Goal: Task Accomplishment & Management: Use online tool/utility

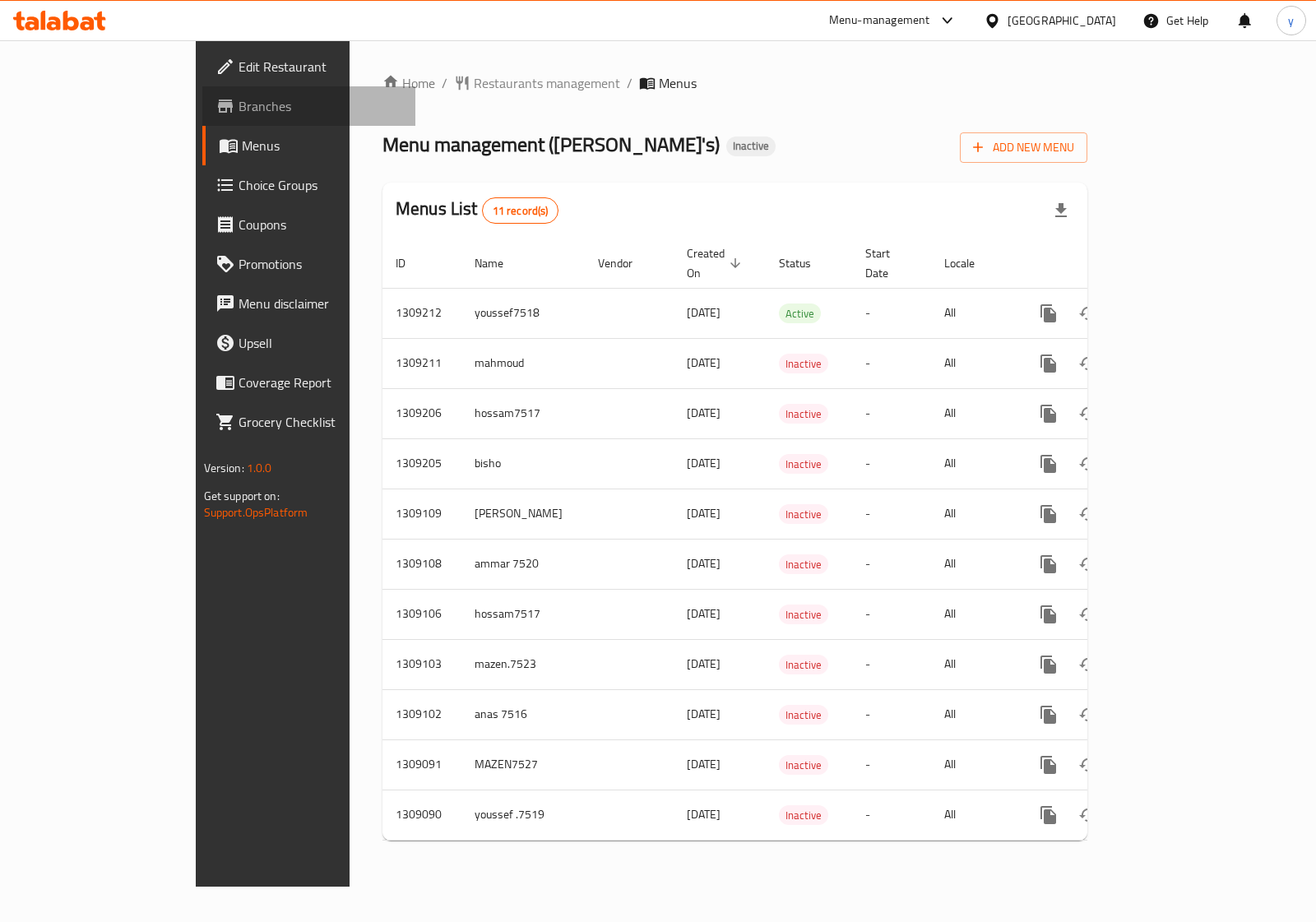
click at [238, 101] on span "Branches" at bounding box center [320, 106] width 163 height 20
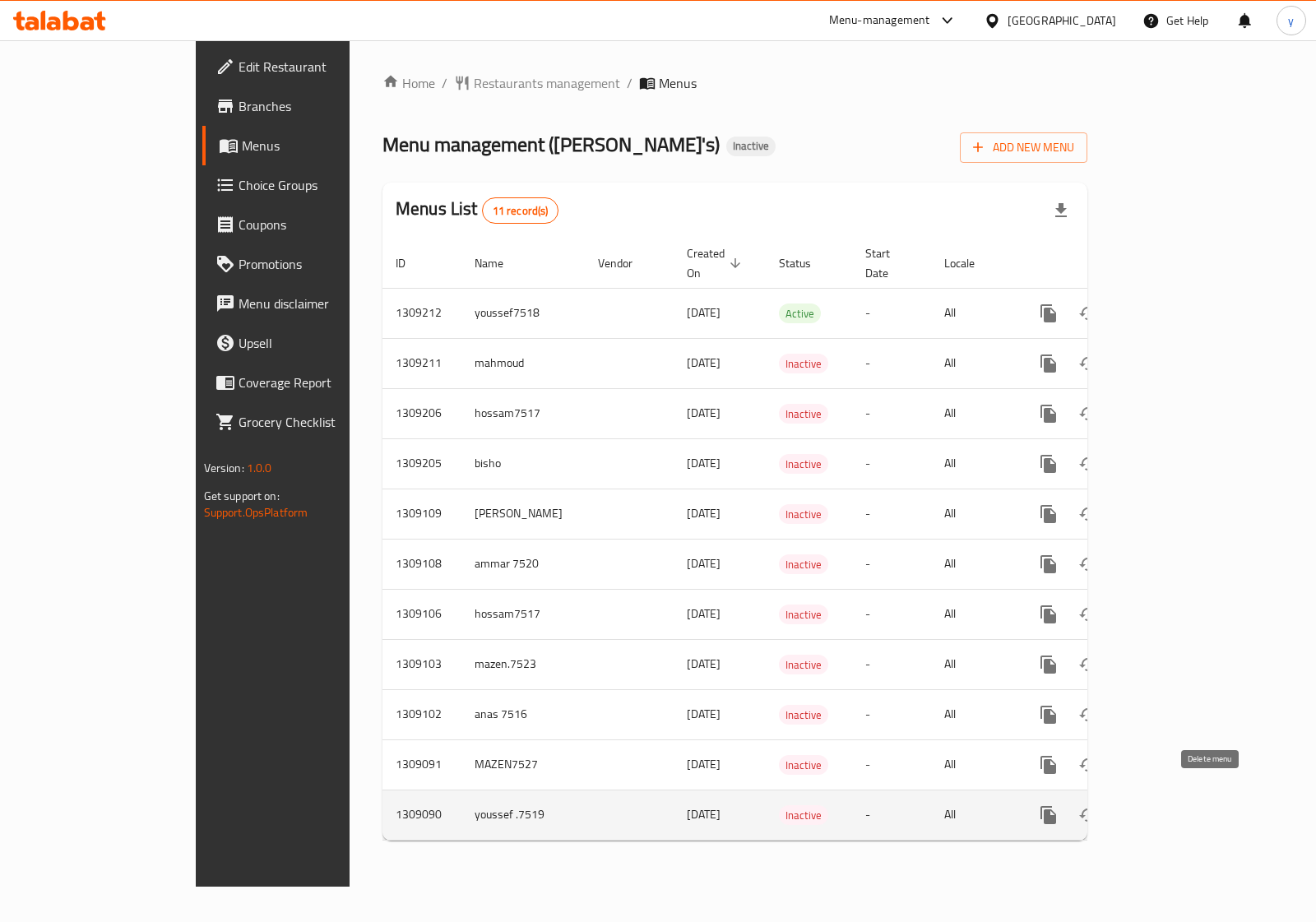
click at [1134, 808] on icon "enhanced table" at bounding box center [1127, 816] width 12 height 15
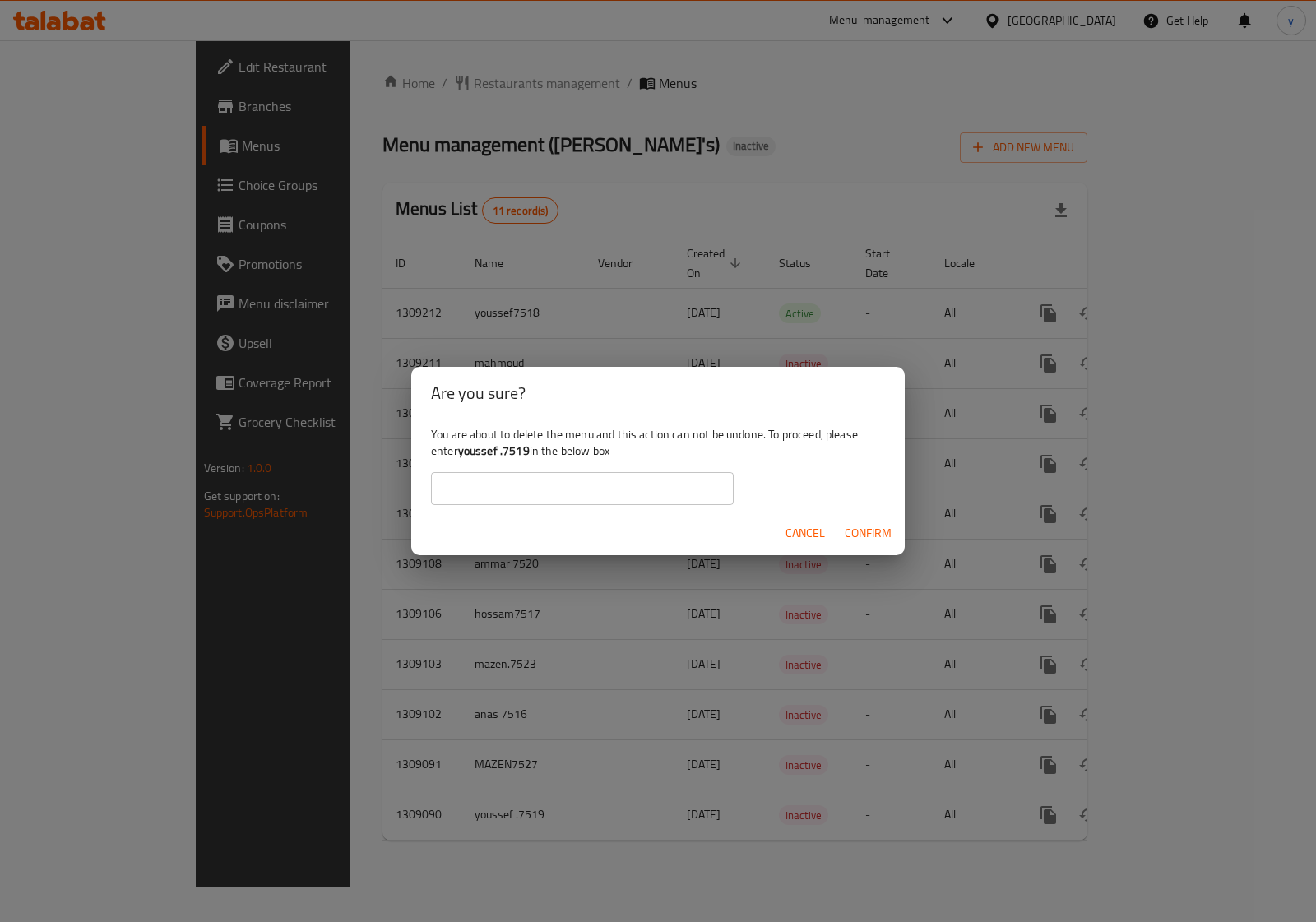
click at [621, 494] on input "text" at bounding box center [582, 489] width 303 height 33
click at [861, 533] on span "Confirm" at bounding box center [868, 533] width 47 height 20
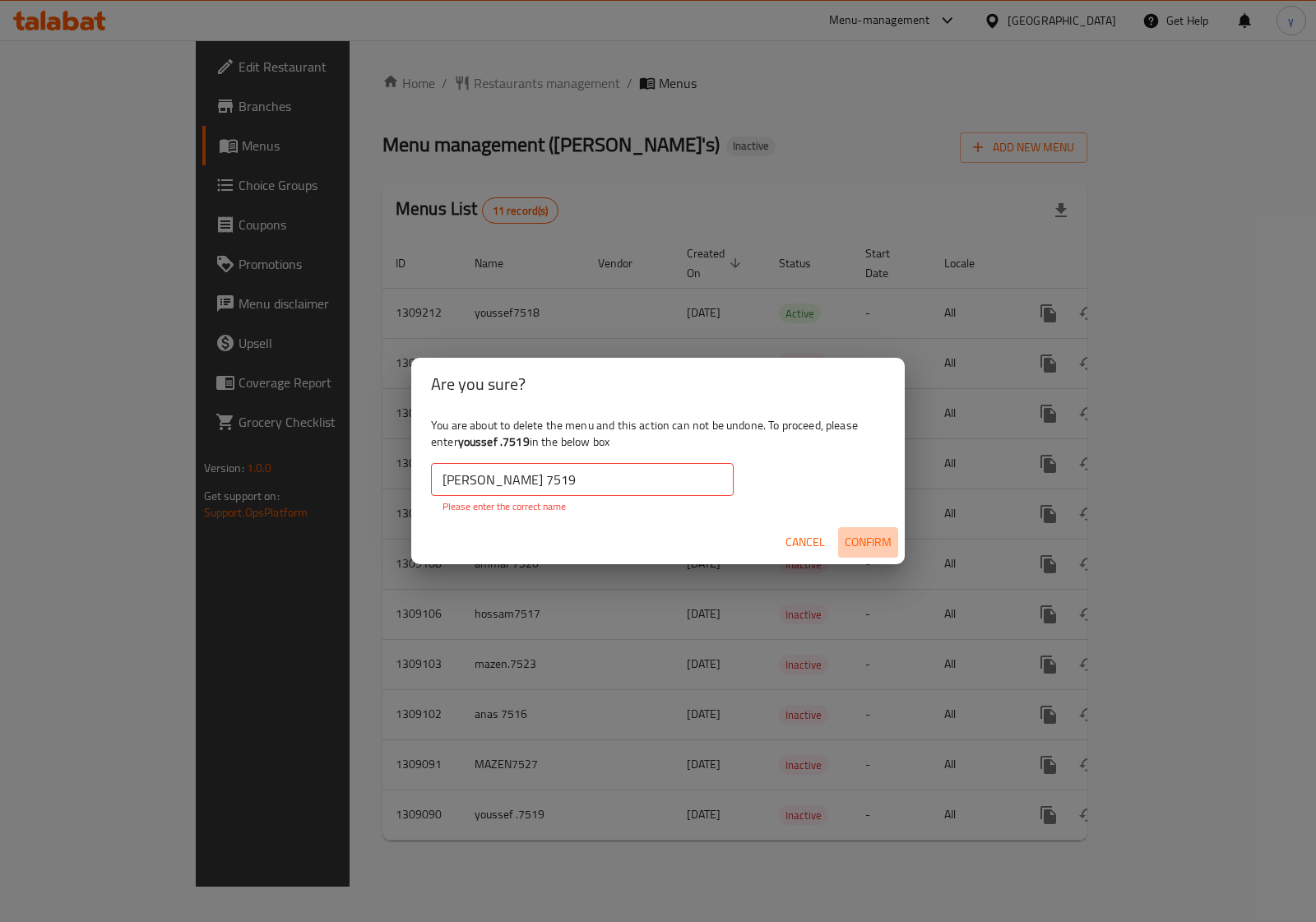
click at [877, 543] on span "Confirm" at bounding box center [868, 542] width 47 height 20
click at [527, 478] on input "youssef ayman 7519" at bounding box center [582, 480] width 303 height 33
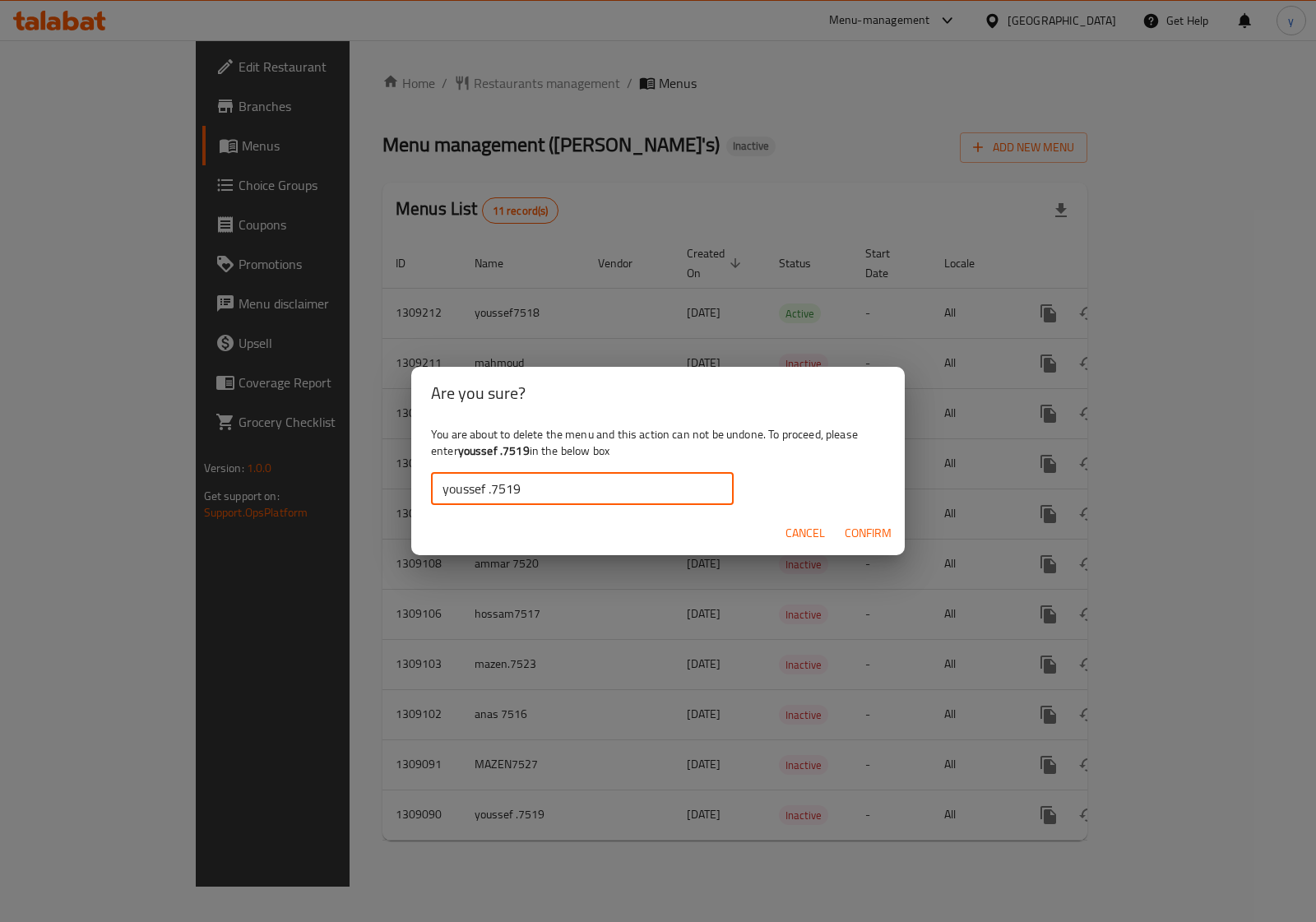
type input "youssef .7519"
click at [866, 530] on span "Confirm" at bounding box center [868, 533] width 47 height 20
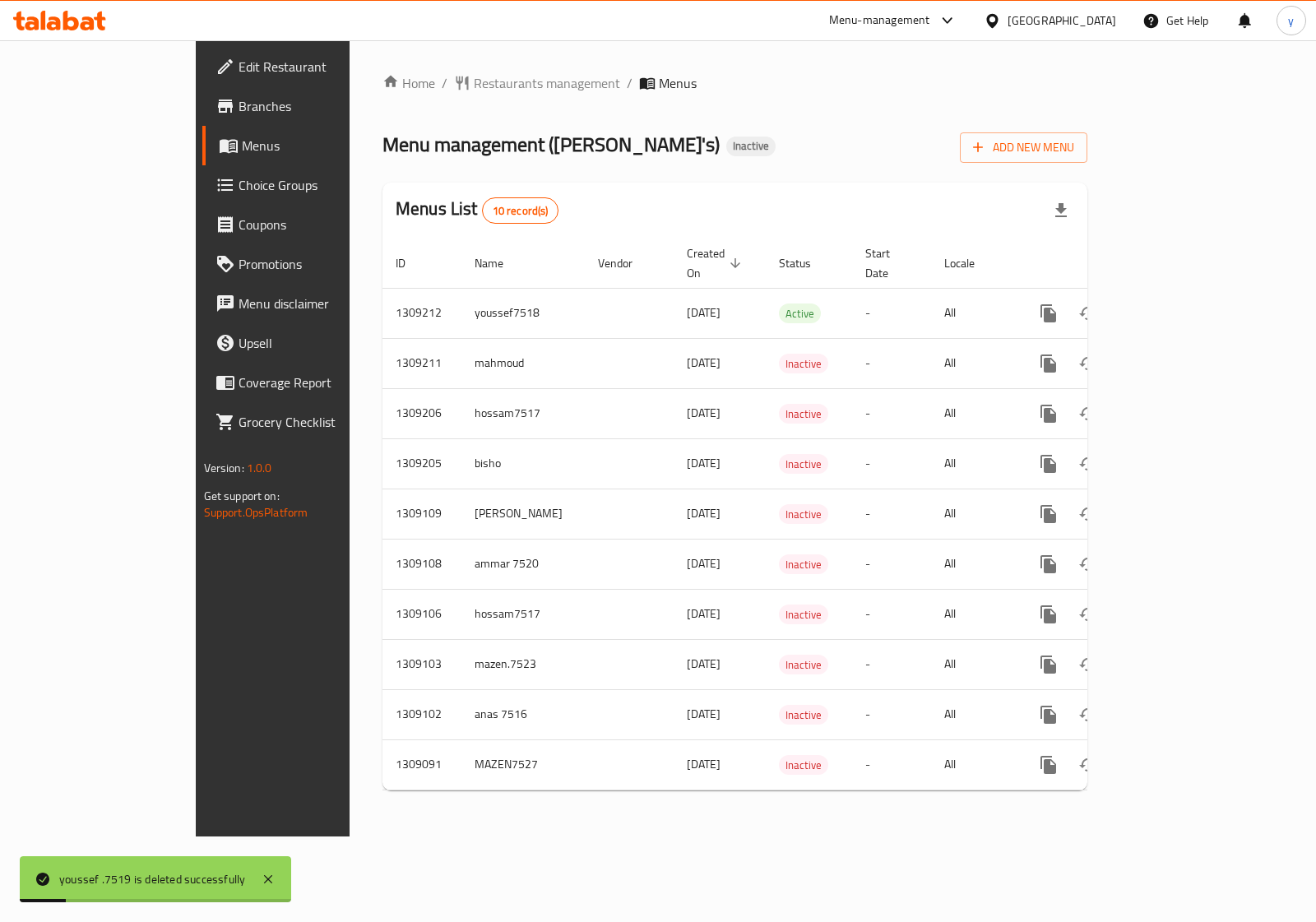
click at [1088, 163] on div "Home / Restaurants management / Menus Menu management ( Ollie's ) Inactive Add …" at bounding box center [735, 439] width 705 height 730
click at [1074, 148] on span "Add New Menu" at bounding box center [1023, 148] width 101 height 20
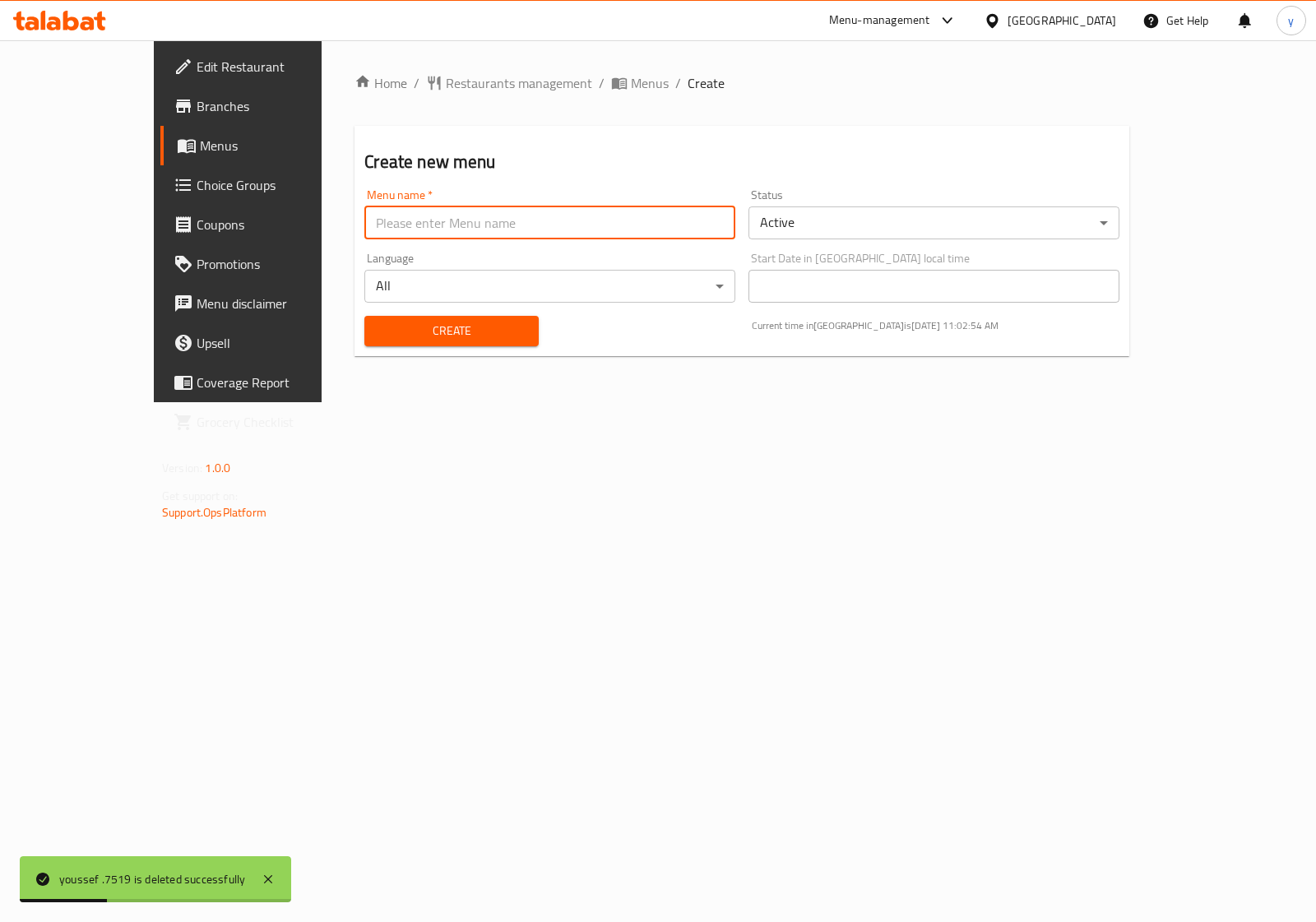
click at [592, 230] on input "text" at bounding box center [549, 223] width 370 height 33
type input "youssef ayman 7519"
click at [415, 322] on span "Create" at bounding box center [451, 331] width 148 height 20
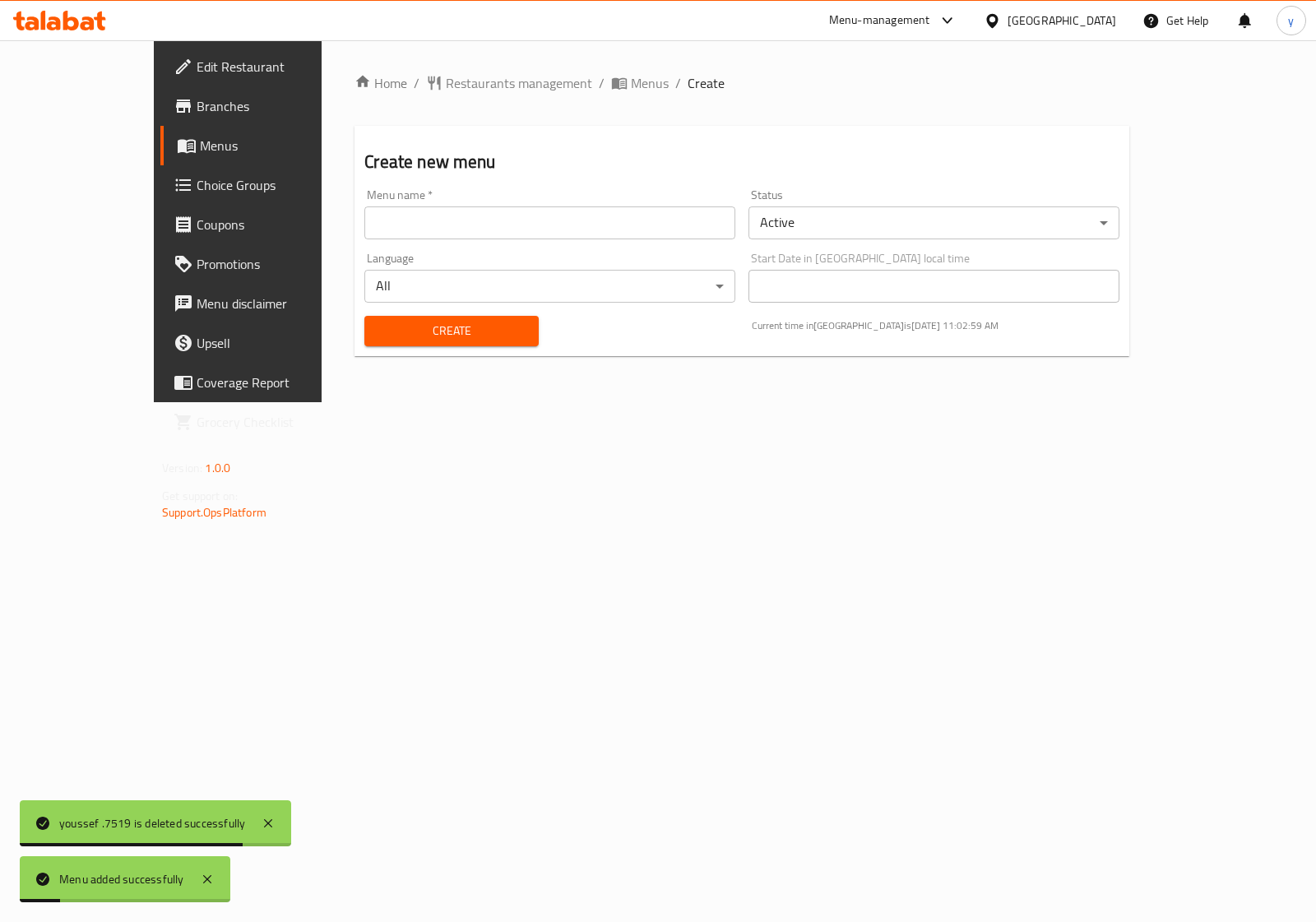
click at [200, 146] on span "Menus" at bounding box center [280, 146] width 160 height 20
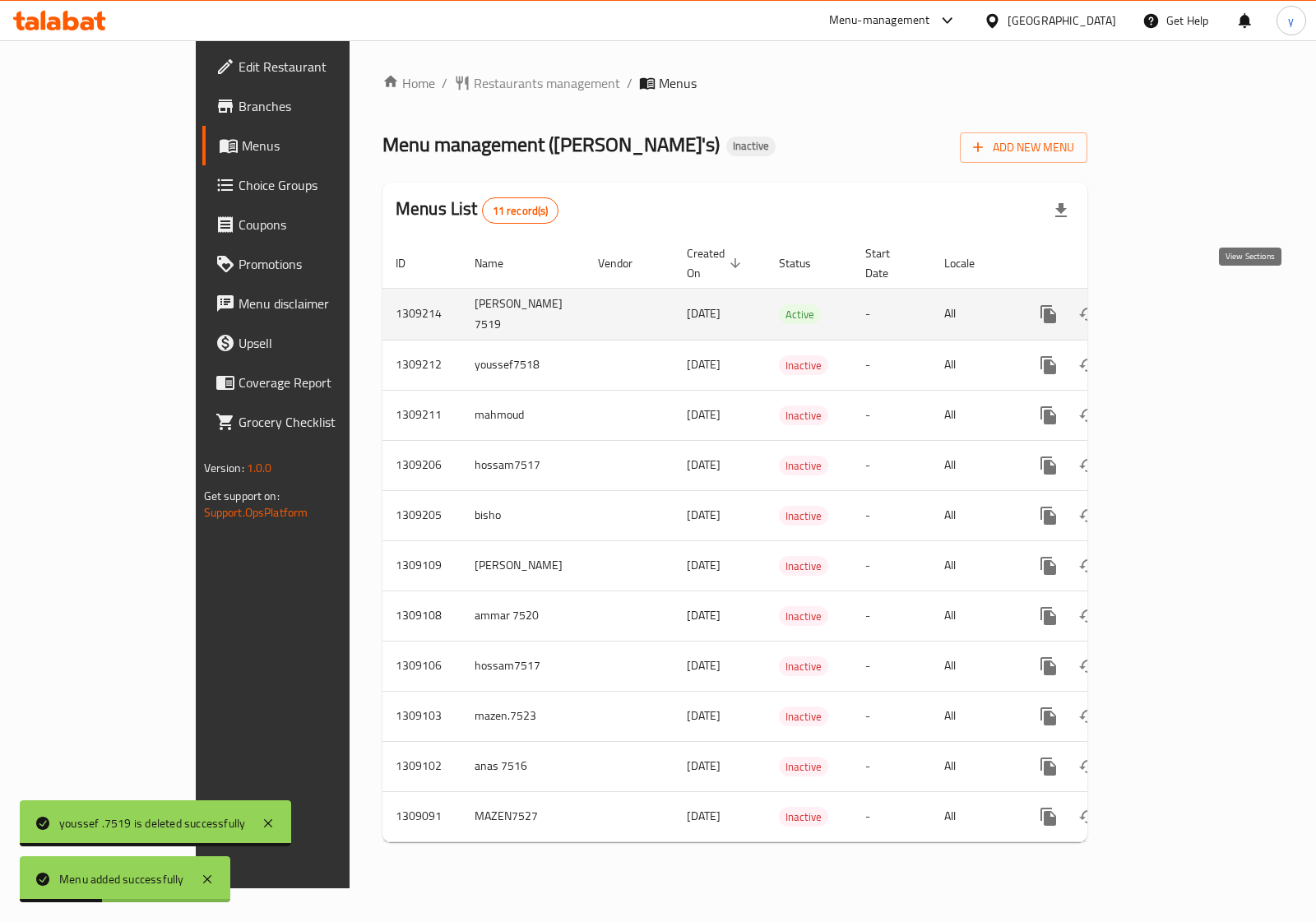
click at [1177, 305] on icon "enhanced table" at bounding box center [1167, 315] width 20 height 20
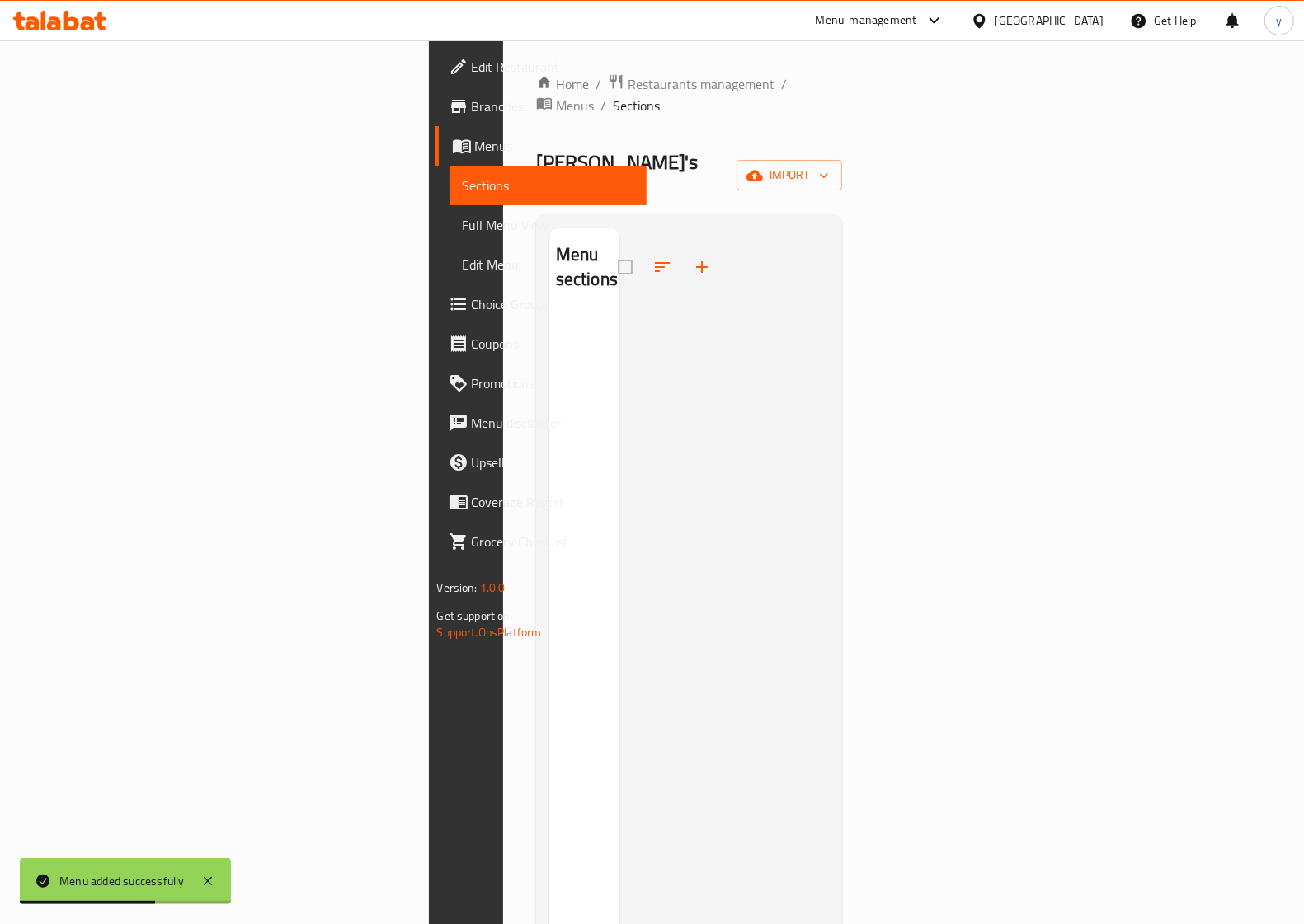
click at [843, 161] on div "Home / Restaurants management / Menus / Sections Ollie's Inactive import Menu s…" at bounding box center [690, 620] width 307 height 1092
click at [842, 160] on button "import" at bounding box center [789, 175] width 106 height 30
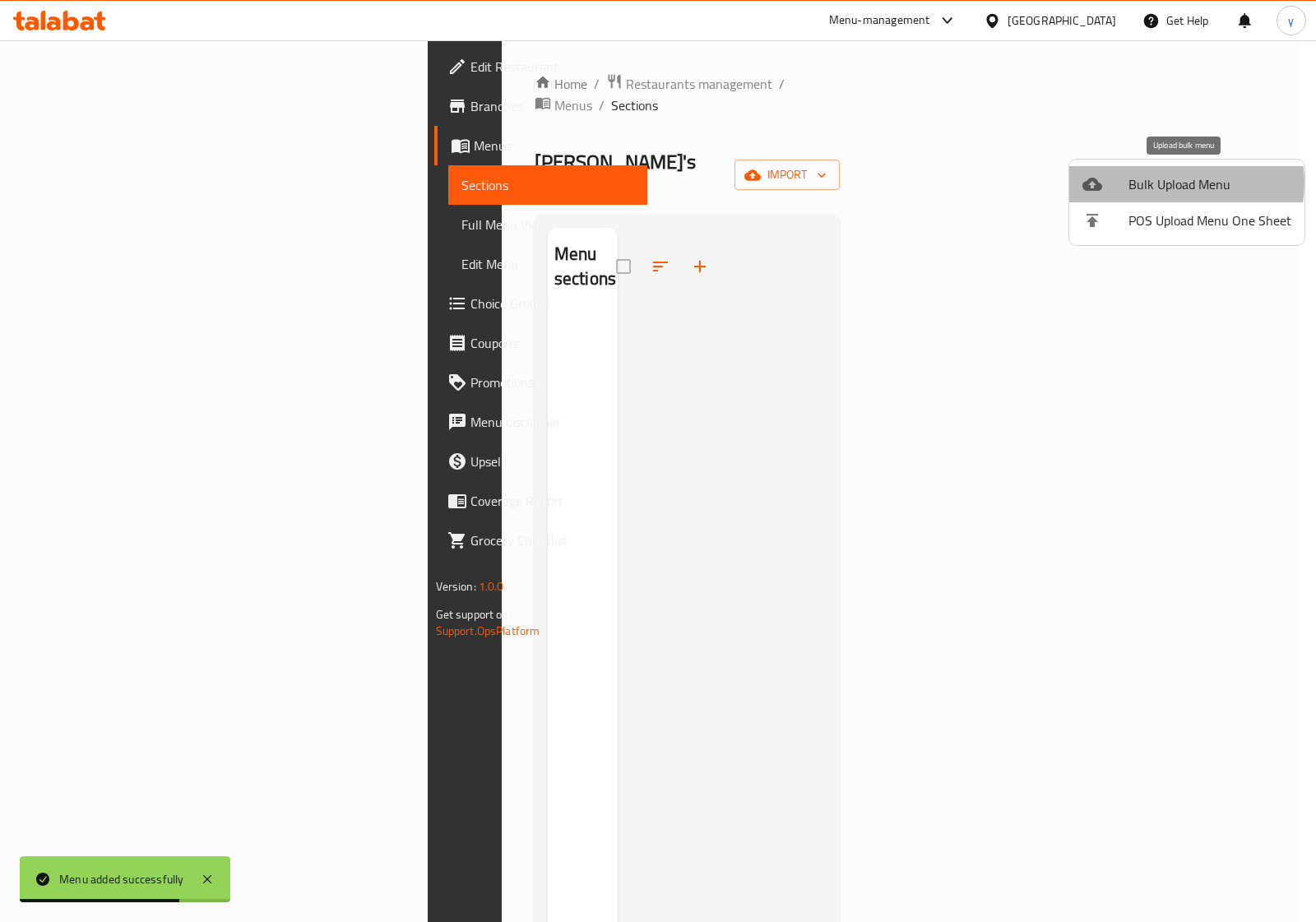
click at [1167, 183] on span "Bulk Upload Menu" at bounding box center [1210, 184] width 163 height 20
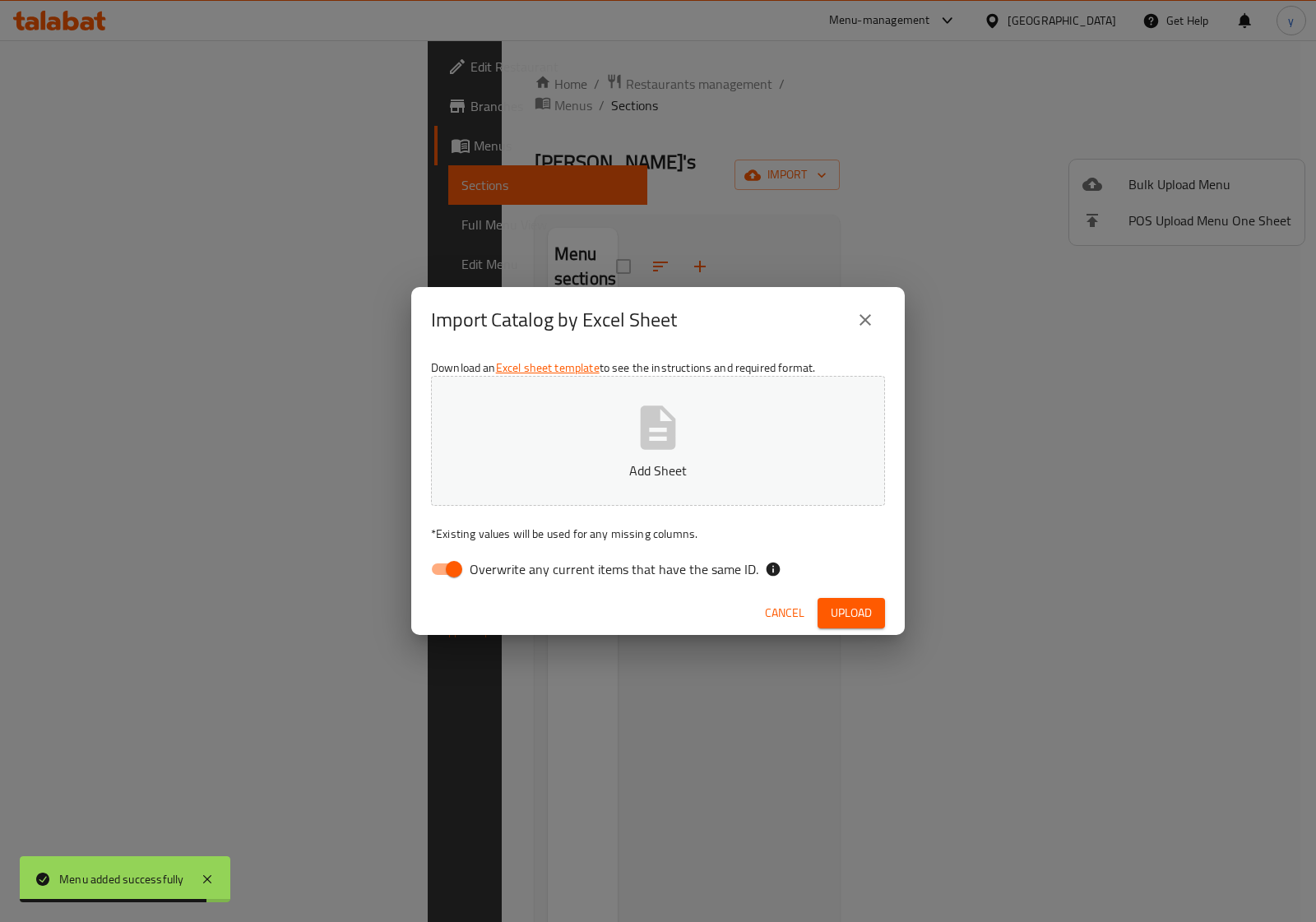
click at [466, 569] on input "Overwrite any current items that have the same ID." at bounding box center [454, 570] width 94 height 31
checkbox input "false"
click at [656, 420] on icon "button" at bounding box center [658, 428] width 36 height 44
click at [854, 619] on span "Upload" at bounding box center [851, 613] width 41 height 20
drag, startPoint x: 1103, startPoint y: 347, endPoint x: 1026, endPoint y: 342, distance: 77.2
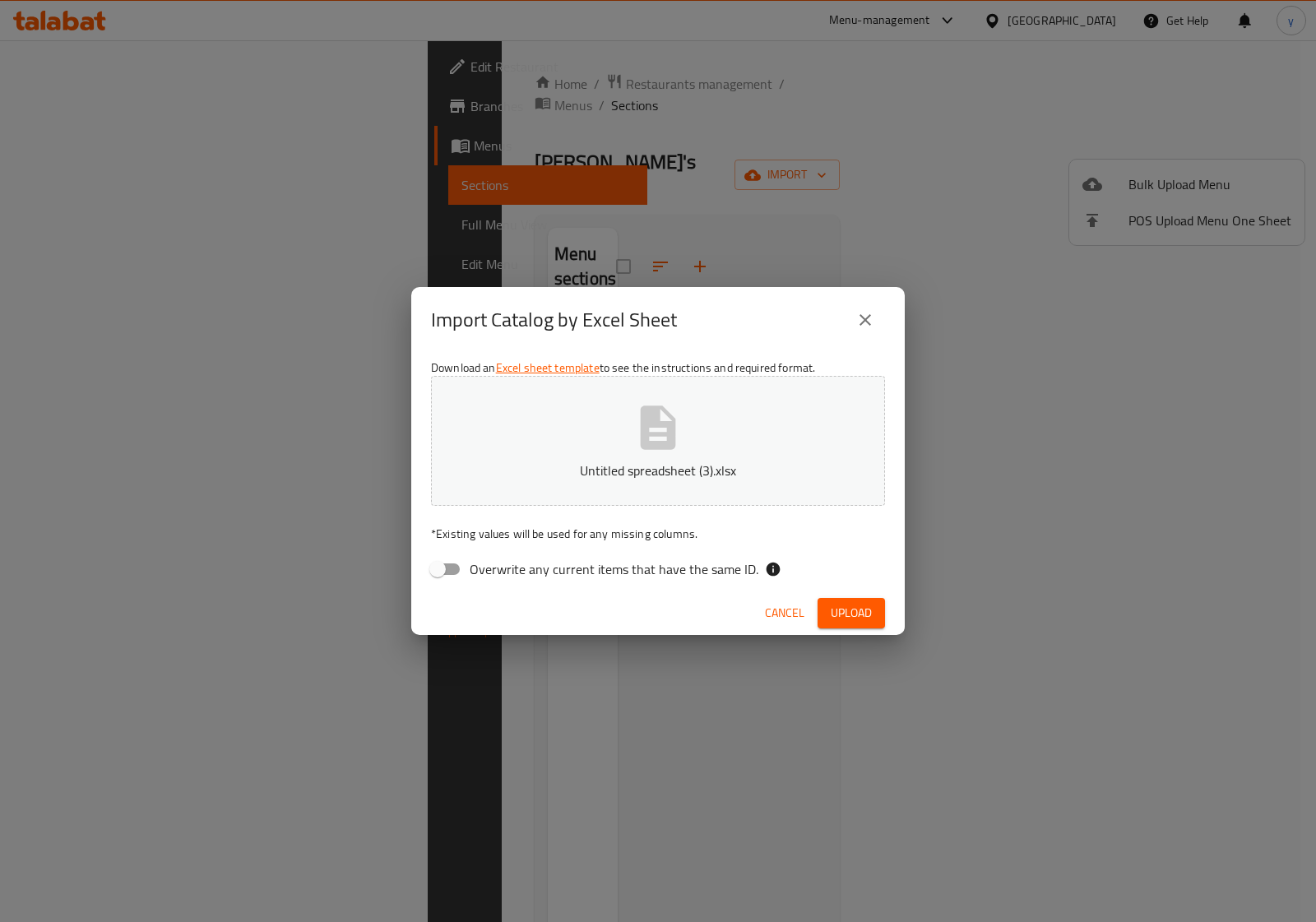
click at [1103, 347] on div "Import Catalog by Excel Sheet Download an Excel sheet template to see the instr…" at bounding box center [658, 461] width 1316 height 922
click at [861, 323] on icon "close" at bounding box center [865, 320] width 12 height 12
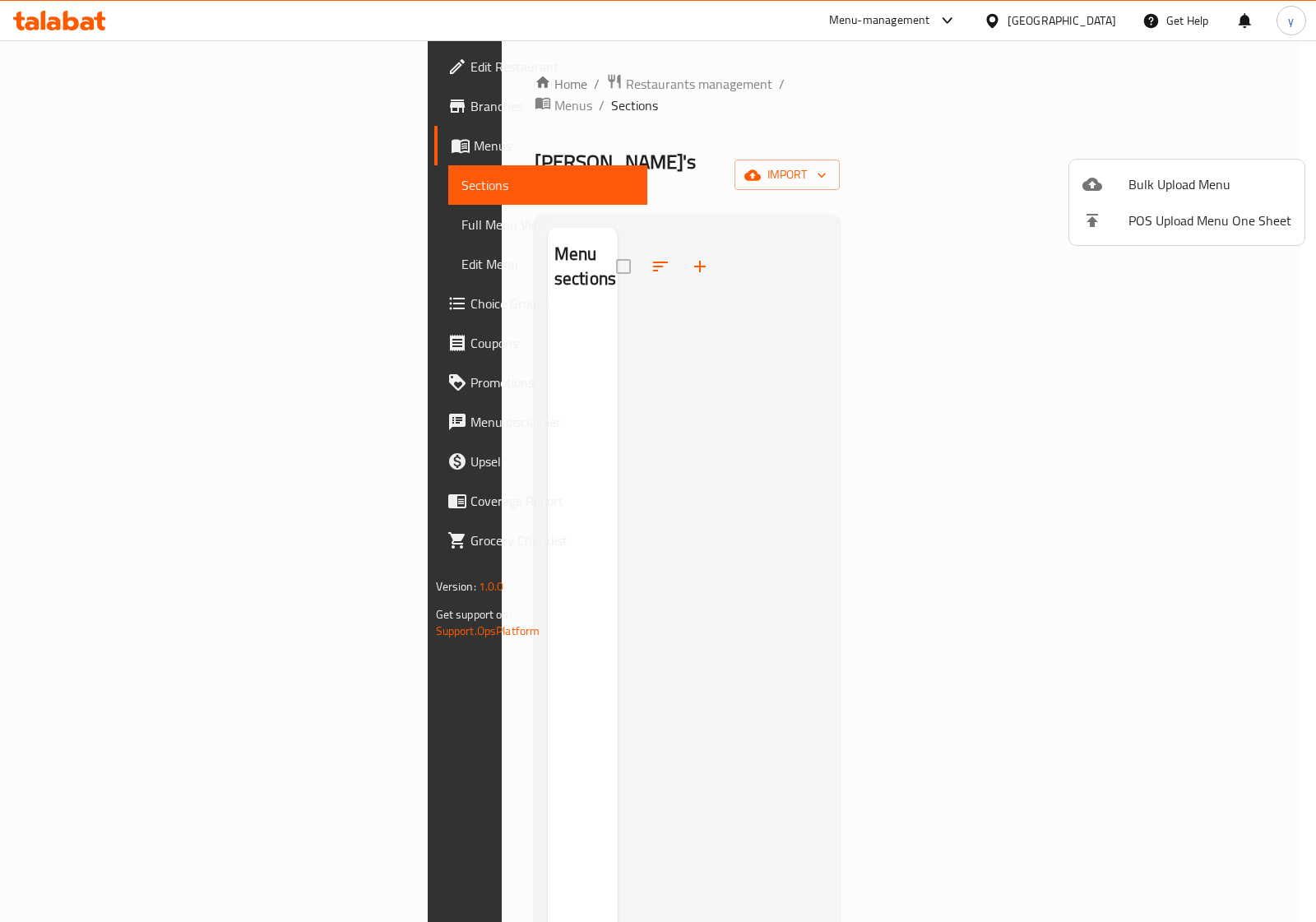
click at [1102, 185] on icon at bounding box center [1092, 184] width 20 height 20
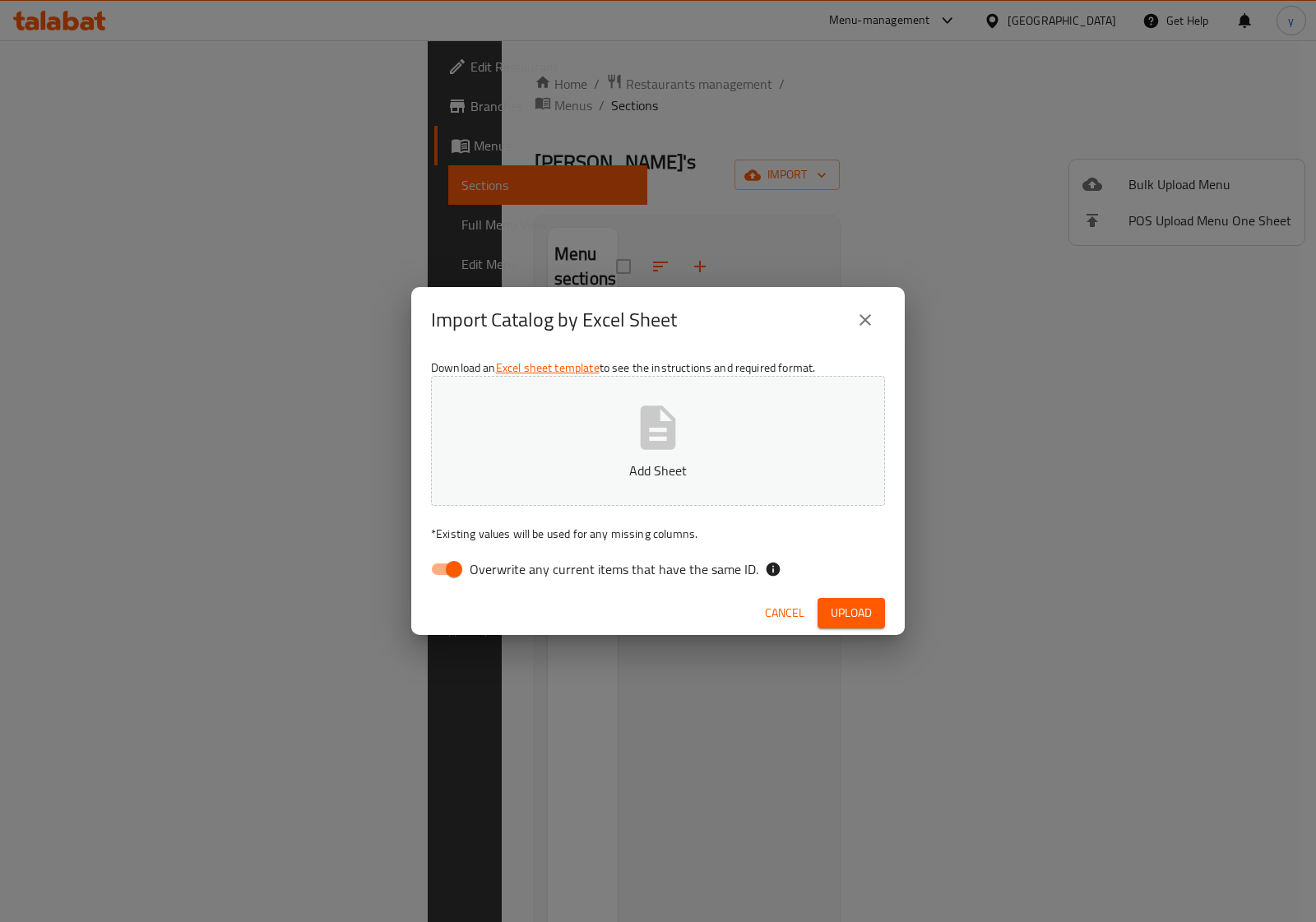
click at [454, 568] on input "Overwrite any current items that have the same ID." at bounding box center [454, 570] width 94 height 31
checkbox input "false"
click at [676, 419] on icon "button" at bounding box center [658, 428] width 52 height 52
click at [849, 610] on span "Upload" at bounding box center [851, 613] width 41 height 20
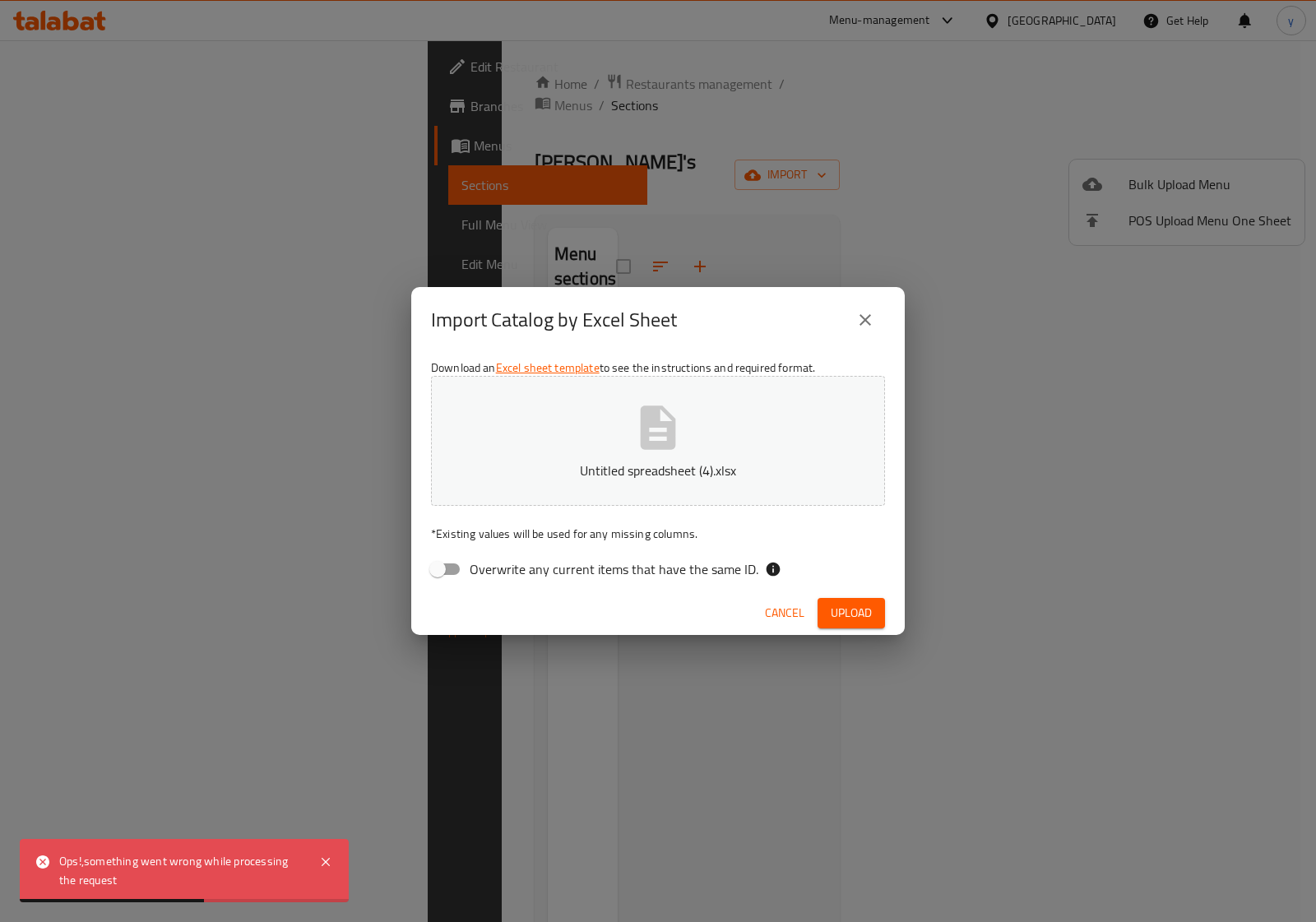
click at [869, 311] on icon "close" at bounding box center [866, 320] width 20 height 20
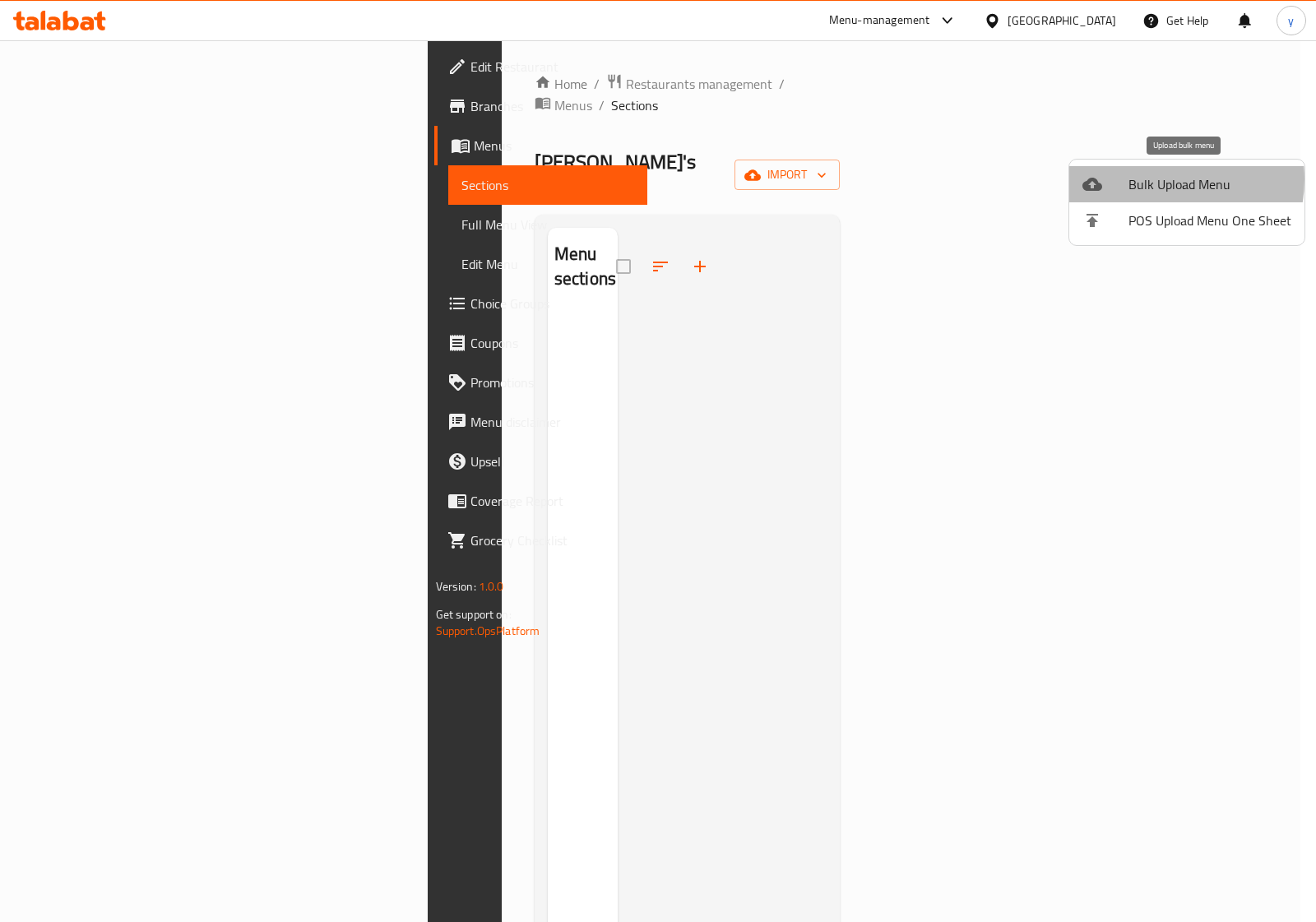
click at [1154, 180] on span "Bulk Upload Menu" at bounding box center [1210, 184] width 163 height 20
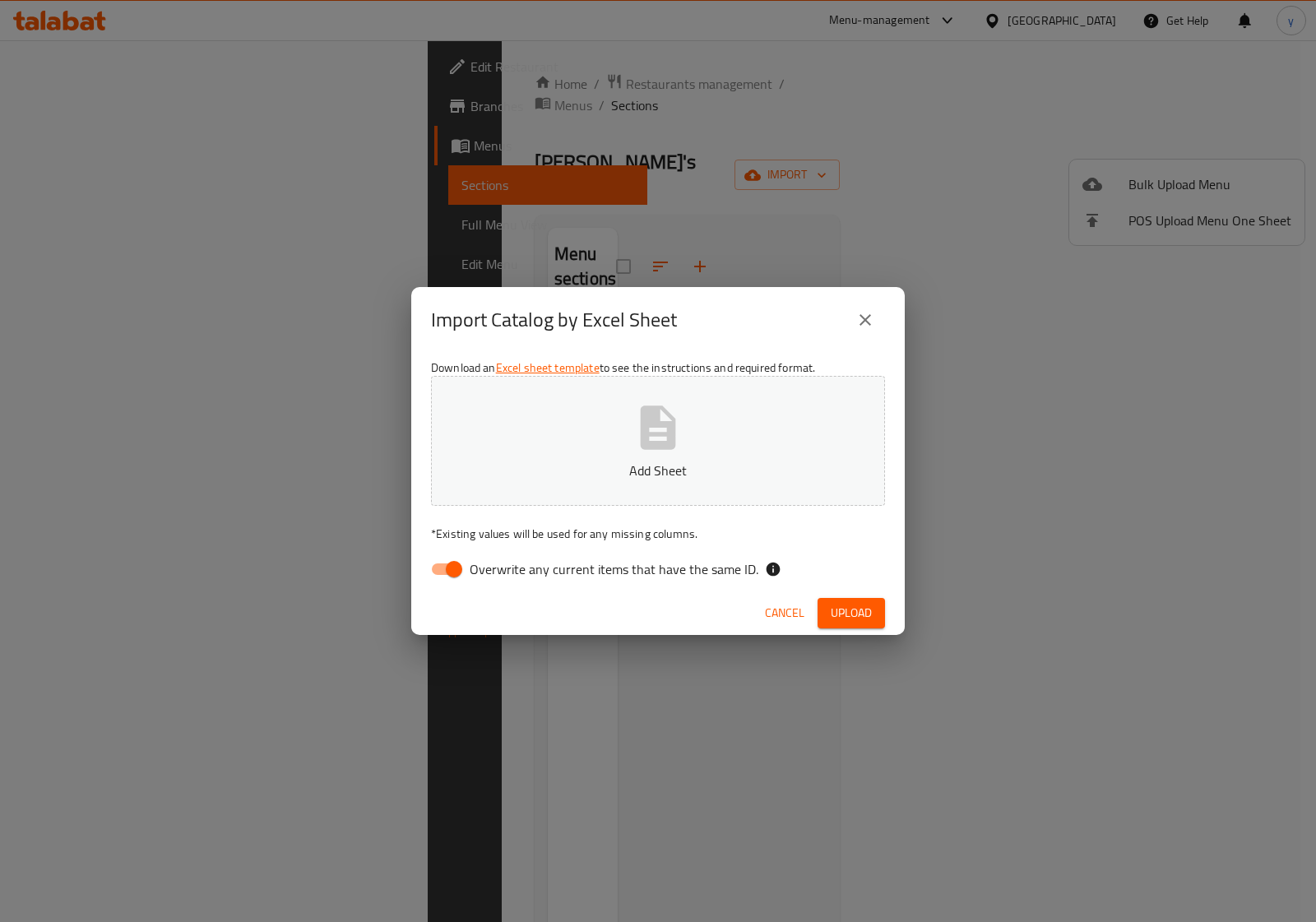
click at [449, 568] on input "Overwrite any current items that have the same ID." at bounding box center [454, 570] width 94 height 31
checkbox input "false"
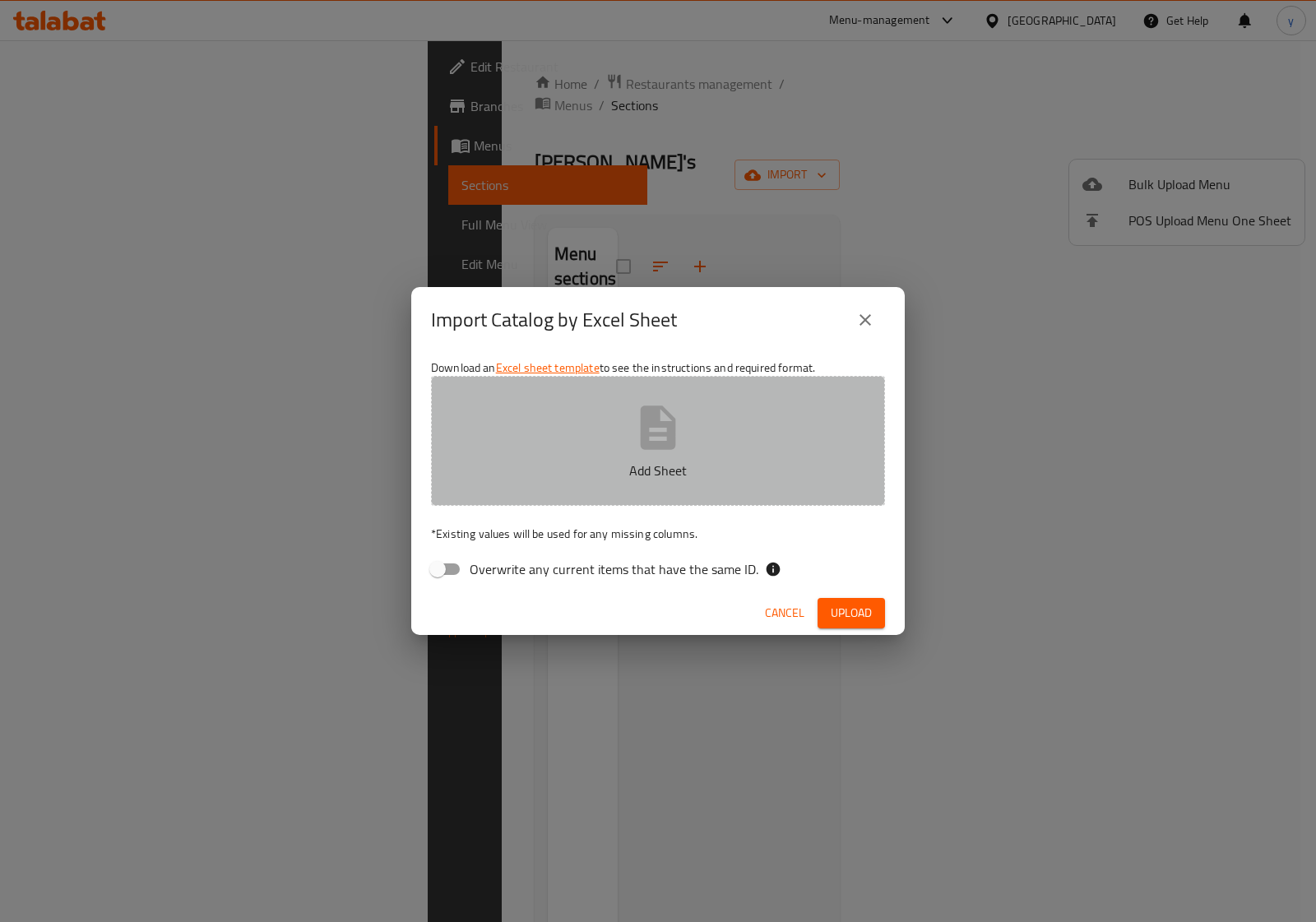
click at [666, 438] on icon "button" at bounding box center [658, 428] width 52 height 52
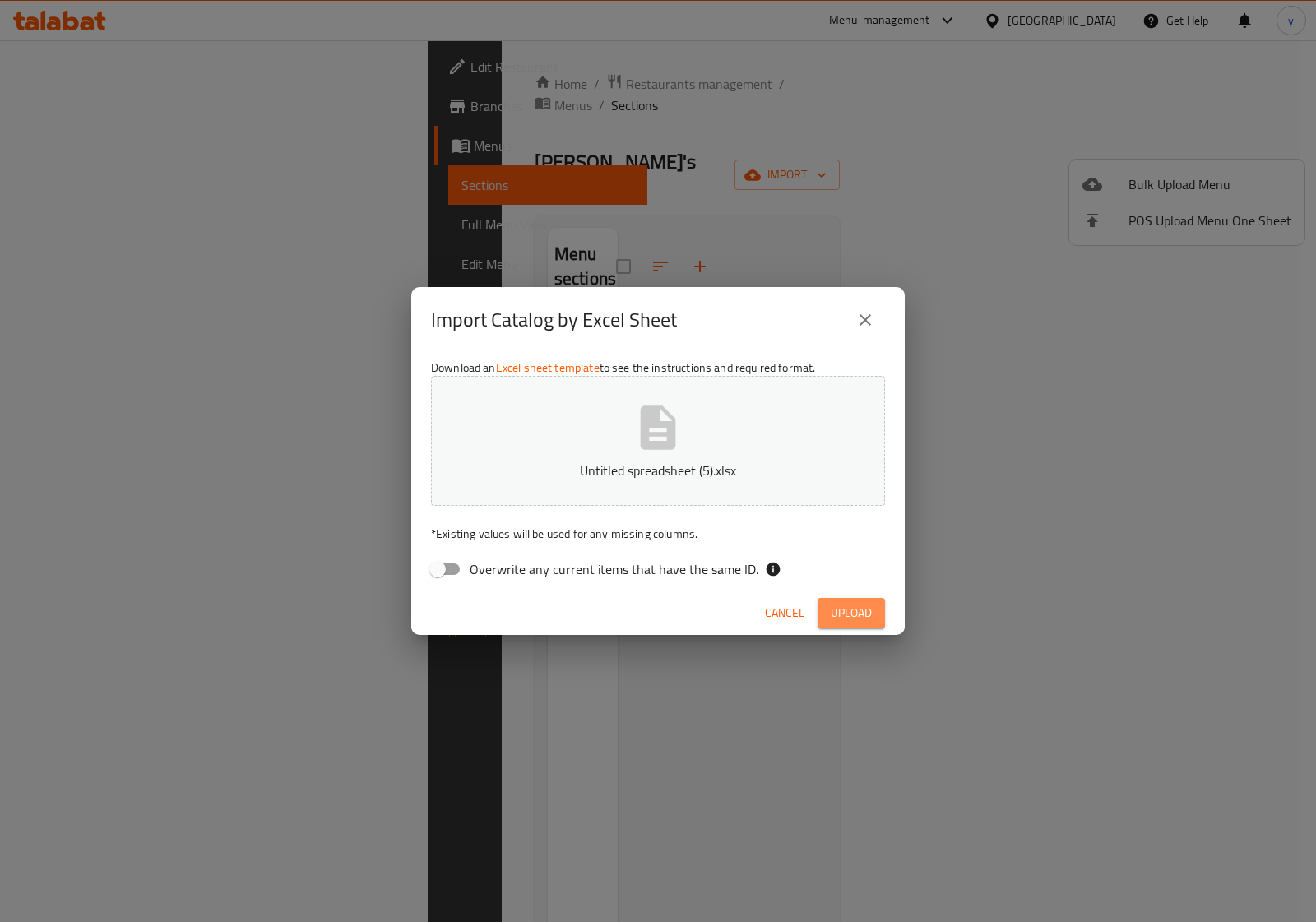
click at [865, 603] on span "Upload" at bounding box center [851, 613] width 41 height 20
click at [868, 323] on icon "close" at bounding box center [865, 320] width 12 height 12
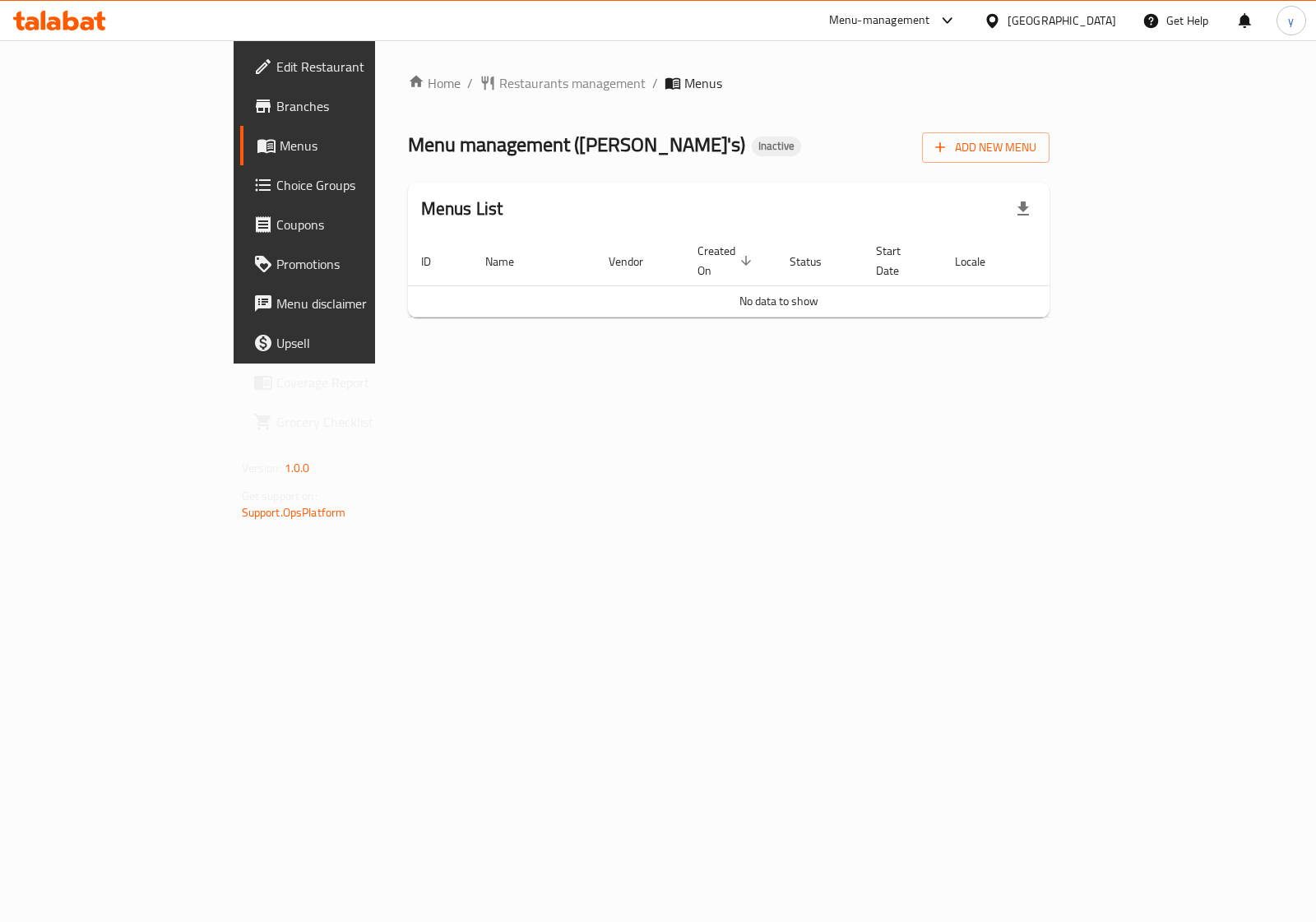
click at [276, 106] on span "Branches" at bounding box center [358, 106] width 163 height 20
